Goal: Browse casually: Explore the website without a specific task or goal

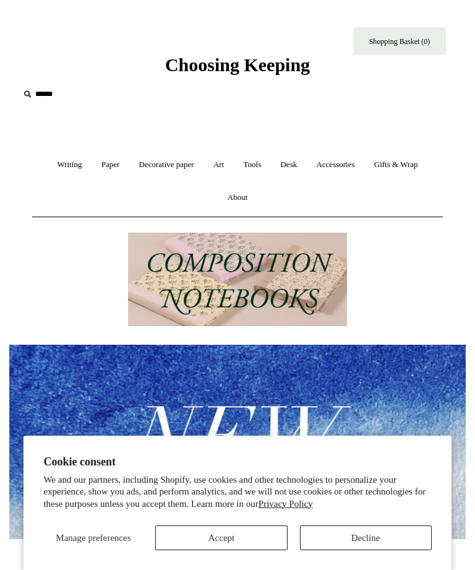
click at [203, 549] on button "Accept" at bounding box center [221, 537] width 132 height 25
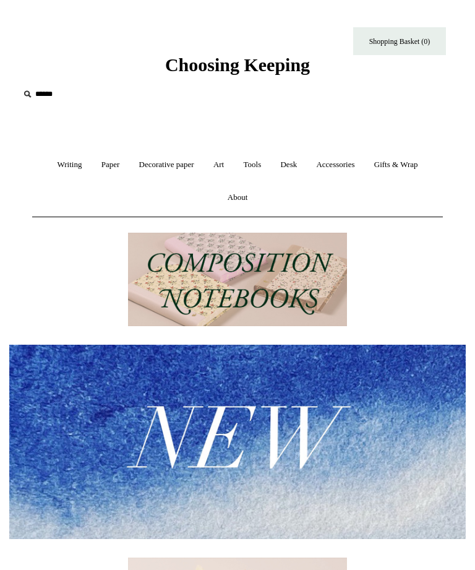
click at [351, 171] on link "Accessories +" at bounding box center [335, 164] width 56 height 33
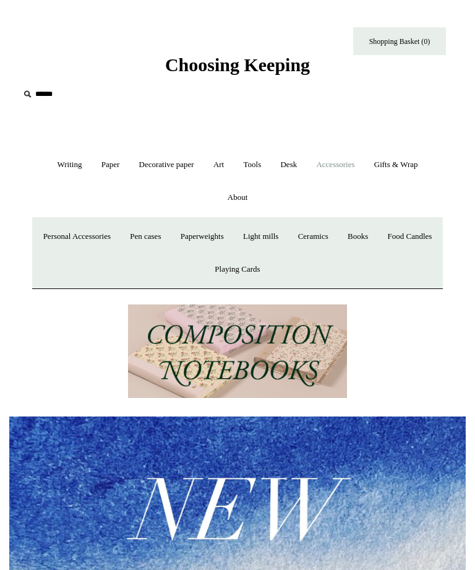
click at [377, 242] on link "Books" at bounding box center [358, 236] width 38 height 33
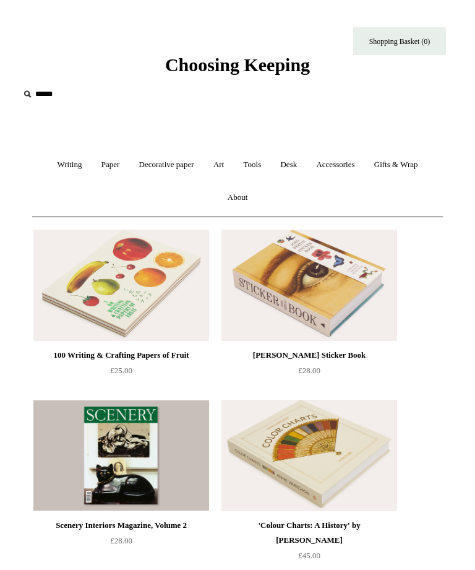
click at [400, 161] on link "Gifts & Wrap +" at bounding box center [396, 164] width 61 height 33
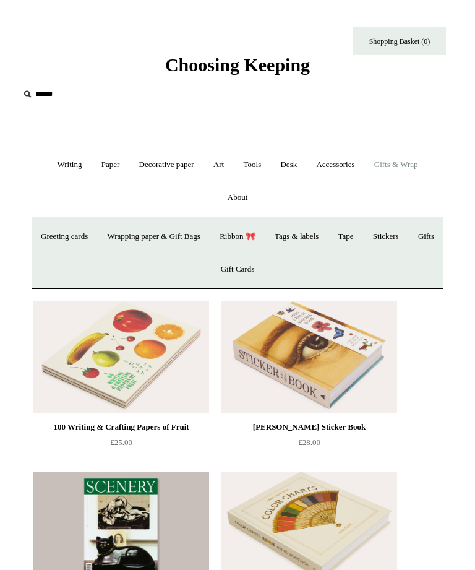
click at [79, 236] on link "Greeting cards +" at bounding box center [64, 236] width 64 height 33
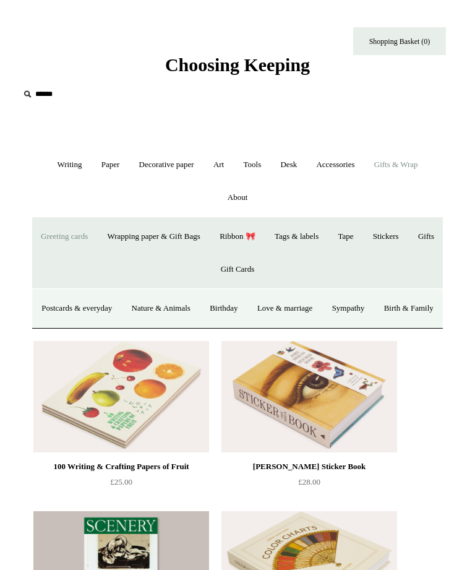
click at [109, 311] on link "Postcards & everyday" at bounding box center [77, 308] width 88 height 33
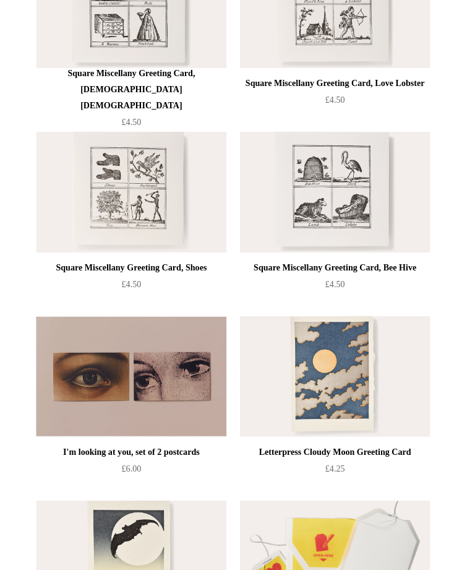
scroll to position [1462, 0]
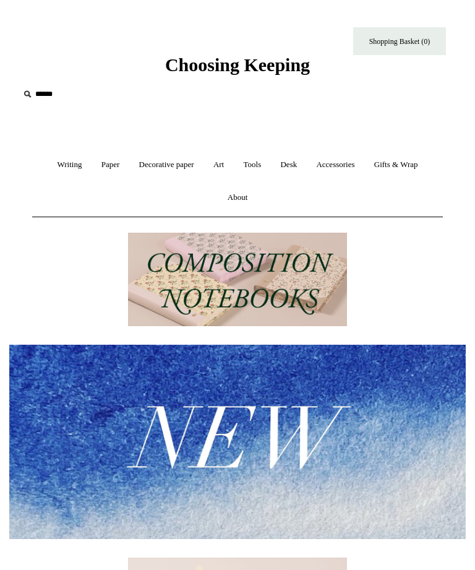
click at [411, 166] on link "Gifts & Wrap +" at bounding box center [396, 164] width 61 height 33
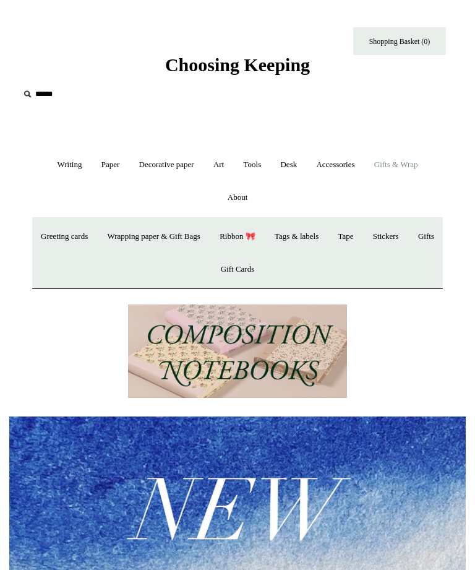
click at [327, 244] on link "Tags & labels" at bounding box center [296, 236] width 61 height 33
click at [327, 243] on link "Tags & labels" at bounding box center [296, 236] width 61 height 33
click at [259, 246] on link "Ribbon 🎀" at bounding box center [237, 236] width 53 height 33
click at [163, 239] on link "Wrapping paper & Gift Bags" at bounding box center [153, 236] width 110 height 33
click at [338, 166] on link "Accessories +" at bounding box center [335, 164] width 56 height 33
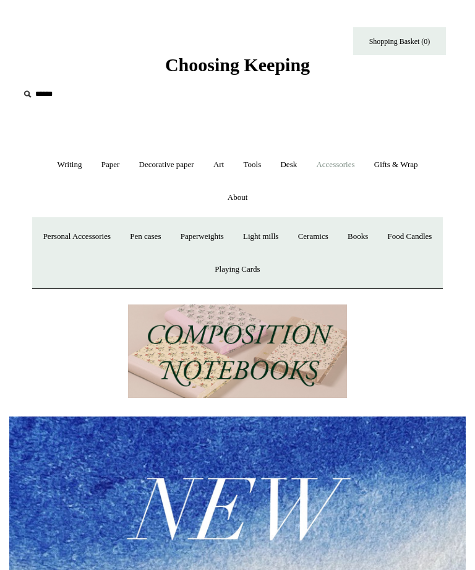
click at [337, 239] on link "Ceramics +" at bounding box center [313, 236] width 48 height 33
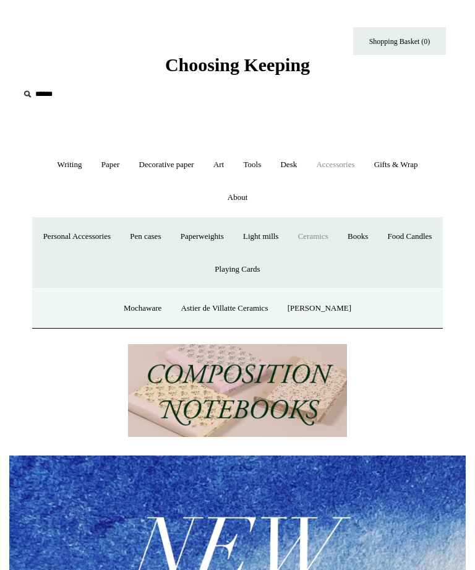
click at [62, 515] on img at bounding box center [237, 552] width 456 height 194
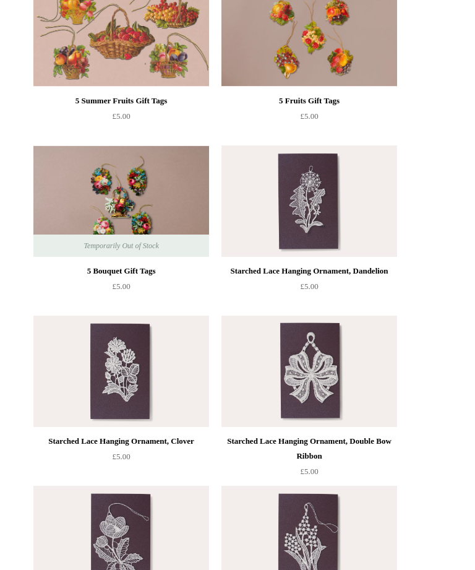
scroll to position [1104, 0]
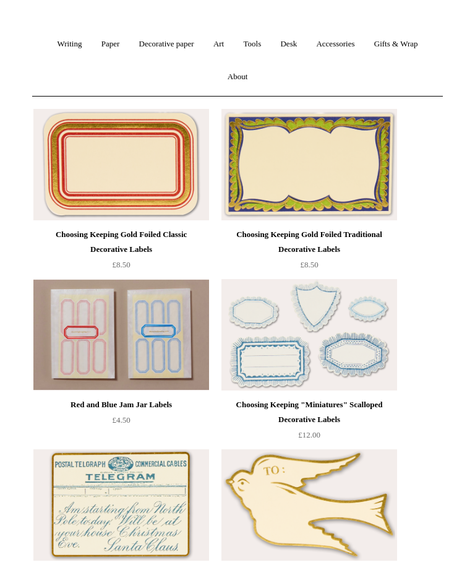
scroll to position [100, 0]
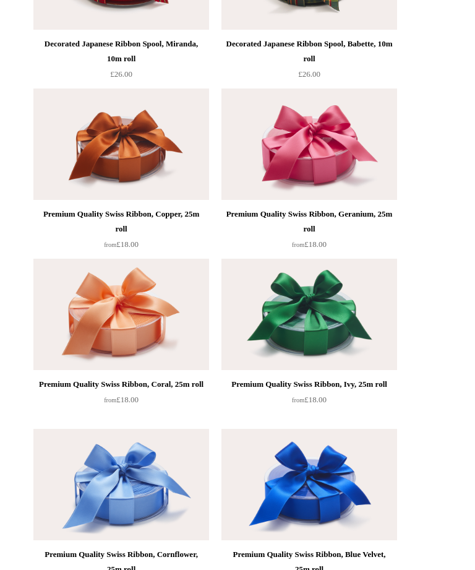
scroll to position [1501, 0]
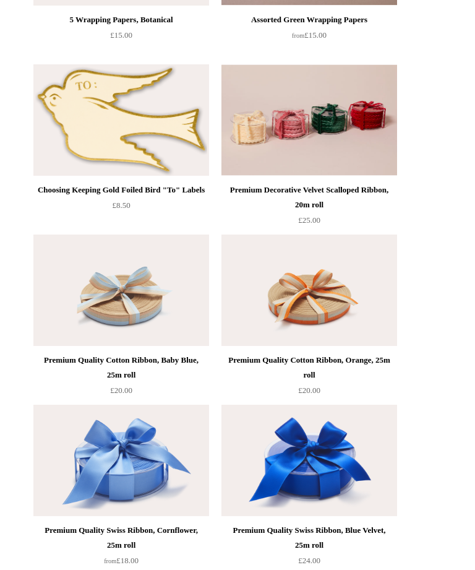
scroll to position [2374, 0]
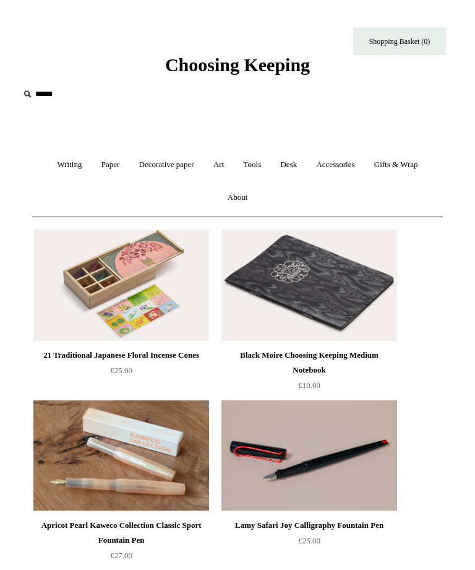
click at [216, 168] on link "Art +" at bounding box center [219, 164] width 28 height 33
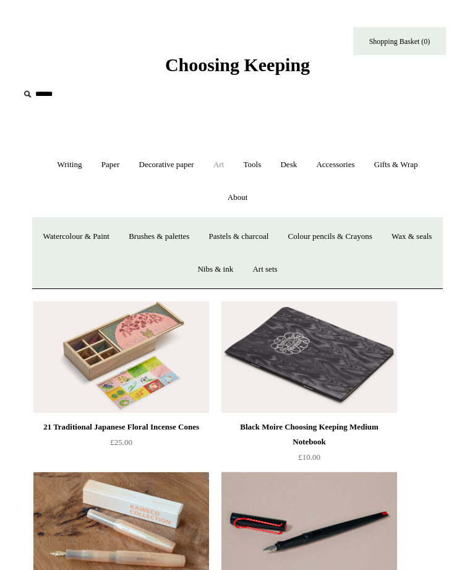
click at [59, 164] on link "Writing +" at bounding box center [69, 164] width 42 height 33
click at [98, 173] on link "Paper +" at bounding box center [111, 164] width 36 height 33
